Goal: Task Accomplishment & Management: Complete application form

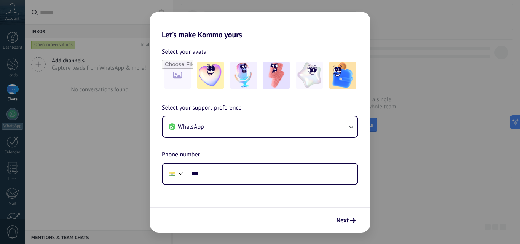
click at [250, 188] on form "Select your avatar Select your support preference WhatsApp Phone number Phone *…" at bounding box center [260, 135] width 221 height 193
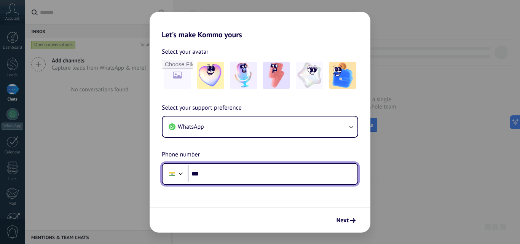
click at [260, 172] on input "***" at bounding box center [273, 174] width 170 height 18
type input "**********"
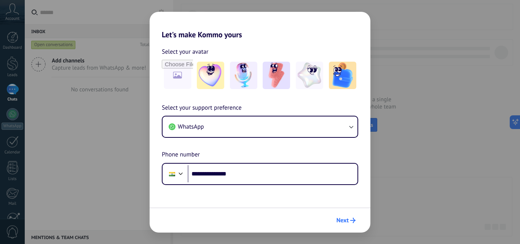
click at [346, 222] on span "Next" at bounding box center [343, 220] width 12 height 5
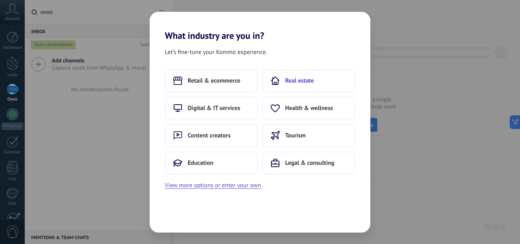
click at [305, 76] on button "Real estate" at bounding box center [308, 80] width 93 height 23
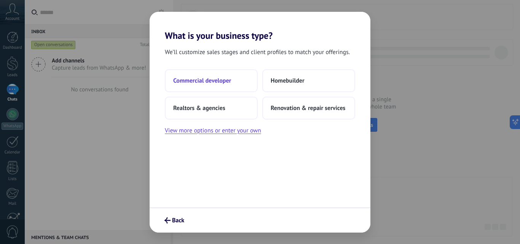
click at [207, 88] on button "Commercial developer" at bounding box center [211, 80] width 93 height 23
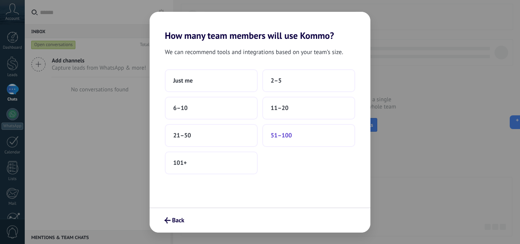
click at [297, 146] on button "51–100" at bounding box center [308, 135] width 93 height 23
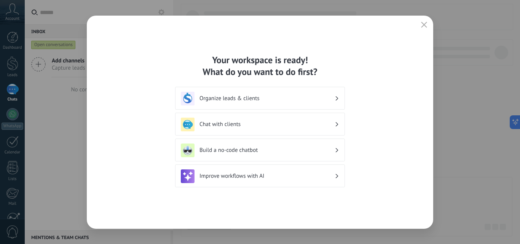
click at [239, 96] on h3 "Organize leads & clients" at bounding box center [267, 98] width 135 height 7
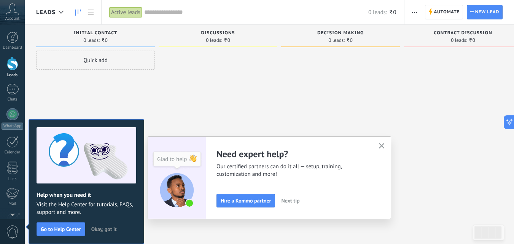
click at [384, 150] on button "button" at bounding box center [382, 146] width 10 height 10
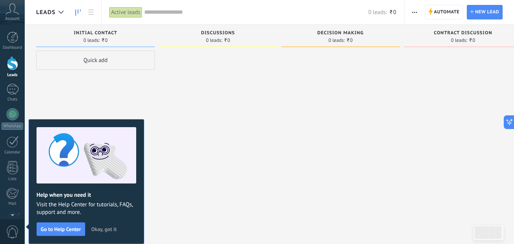
scroll to position [13, 0]
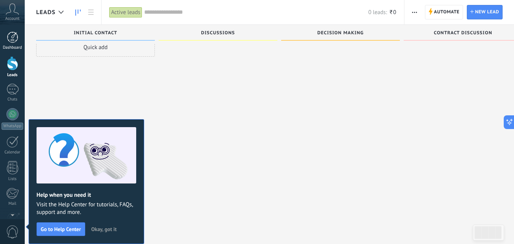
click at [8, 42] on div at bounding box center [12, 37] width 11 height 11
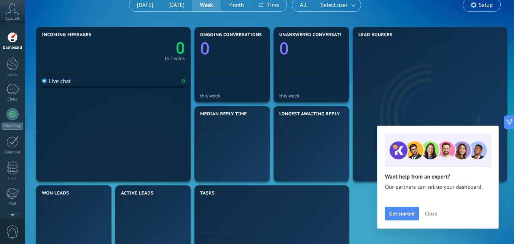
scroll to position [72, 0]
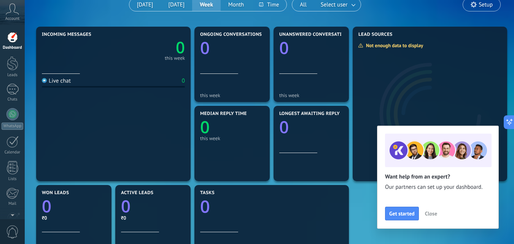
click at [431, 211] on span "Close" at bounding box center [431, 213] width 12 height 5
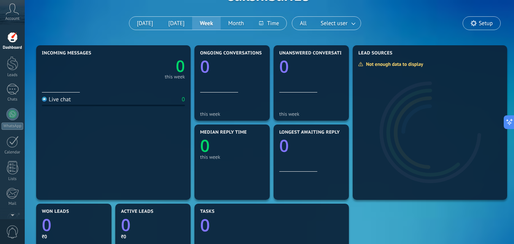
scroll to position [54, 0]
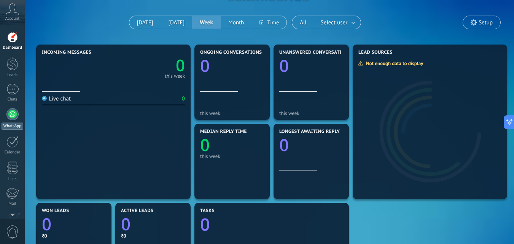
click at [8, 129] on div "WhatsApp" at bounding box center [13, 126] width 22 height 7
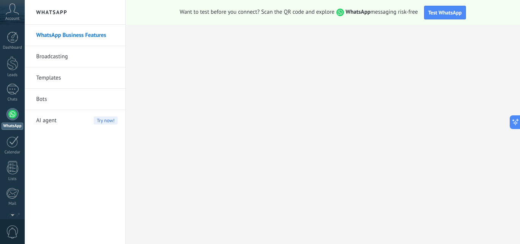
scroll to position [73, 0]
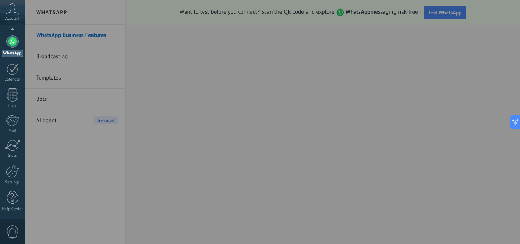
click at [200, 149] on div at bounding box center [285, 122] width 520 height 244
click at [50, 63] on div at bounding box center [285, 122] width 520 height 244
click at [12, 70] on div at bounding box center [12, 69] width 12 height 12
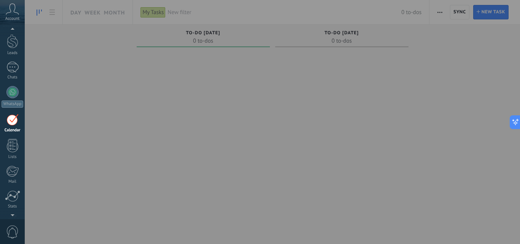
scroll to position [24, 0]
click at [7, 227] on span "0" at bounding box center [12, 231] width 13 height 13
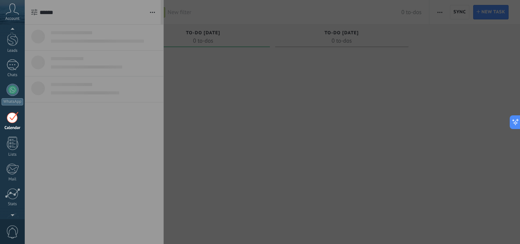
scroll to position [22, 0]
click at [263, 67] on div at bounding box center [285, 122] width 520 height 244
